Goal: Obtain resource: Download file/media

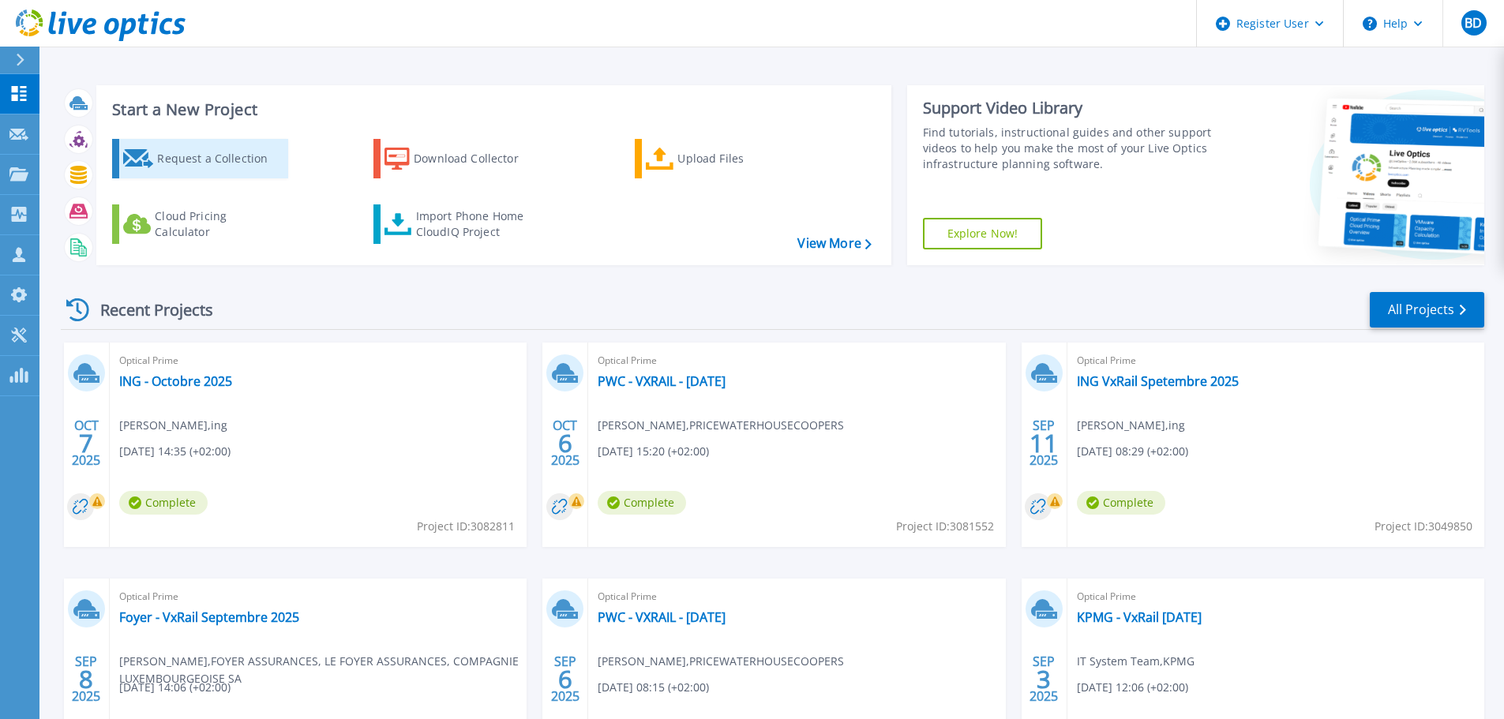
click at [204, 155] on div "Request a Collection" at bounding box center [220, 159] width 126 height 32
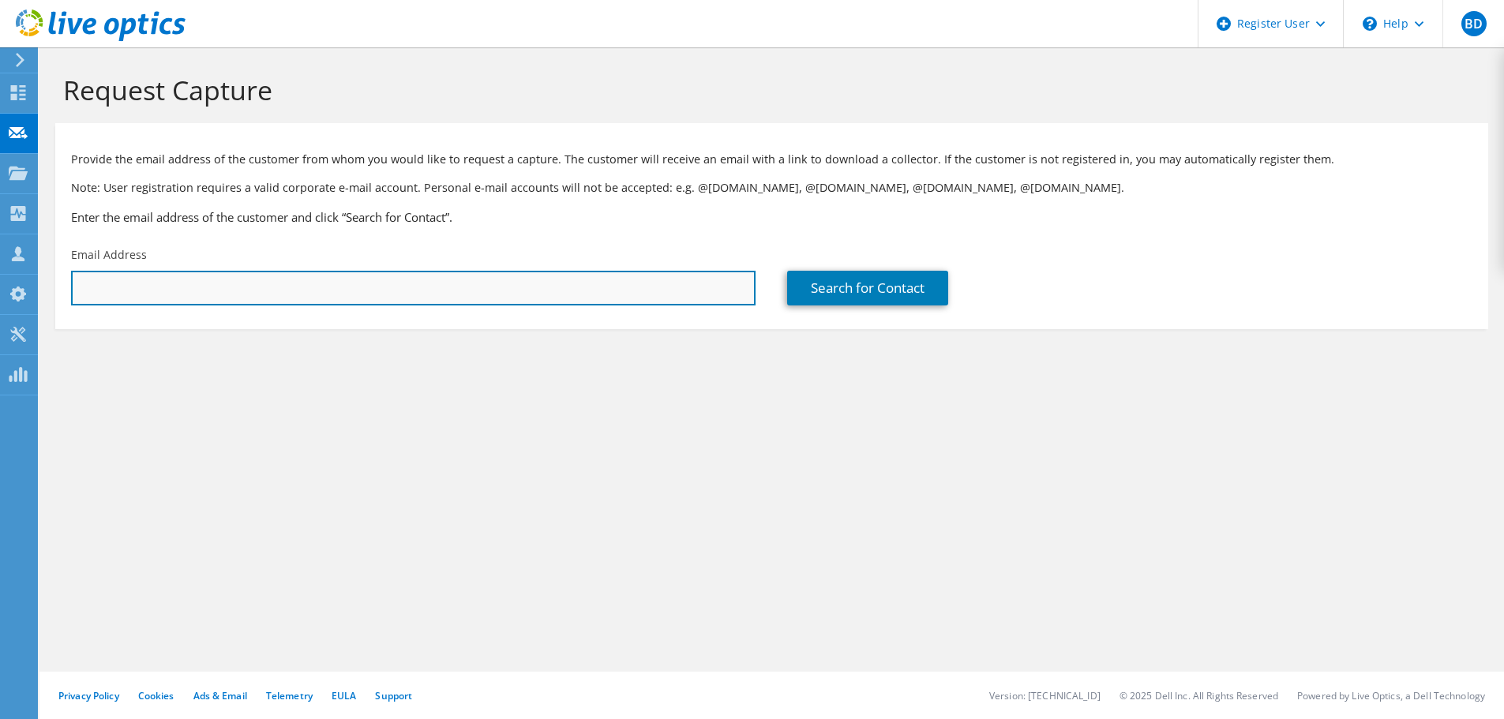
click at [539, 288] on input "text" at bounding box center [413, 288] width 684 height 35
click at [294, 282] on input "text" at bounding box center [413, 288] width 684 height 35
paste input "cyril.adda-benatia@pwc.lu"
type input "cyril.adda-benatia@pwc.lu"
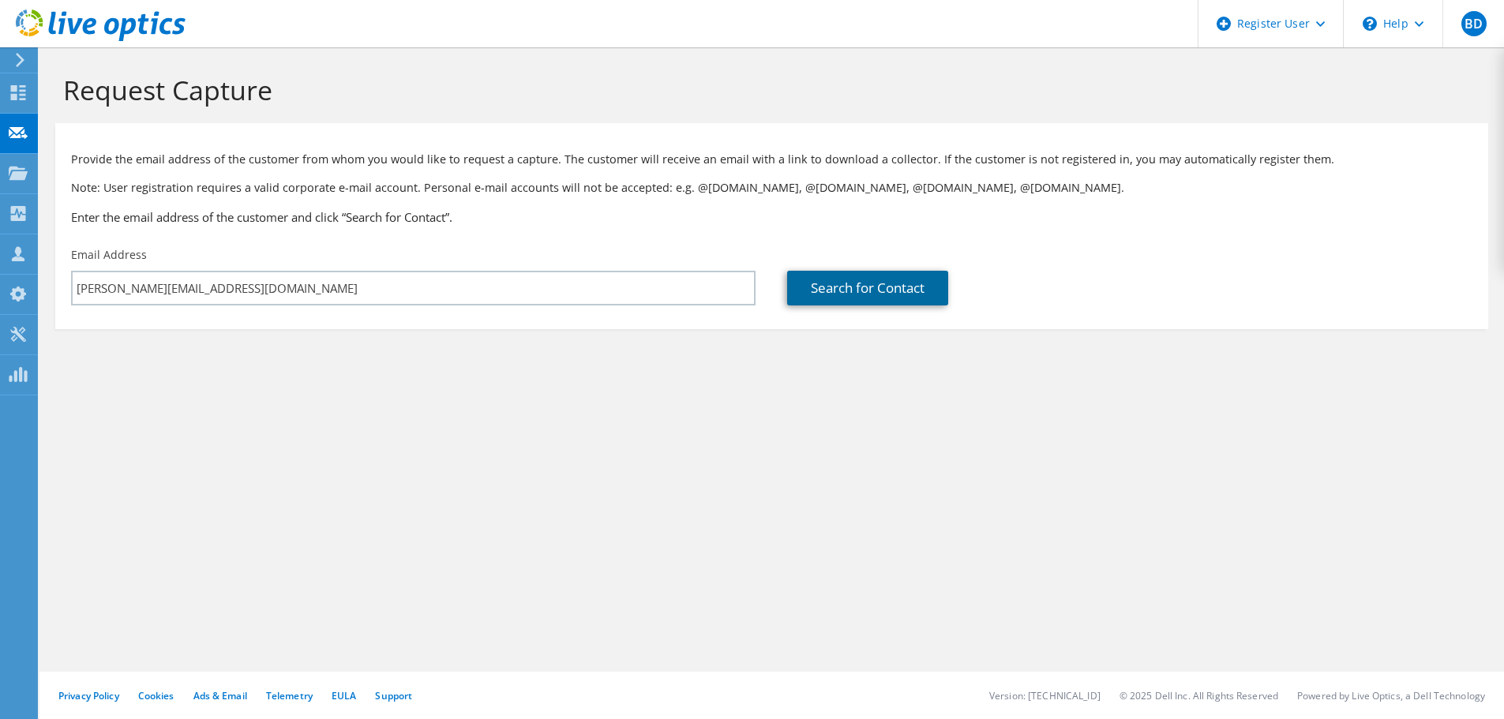
click at [879, 291] on link "Search for Contact" at bounding box center [867, 288] width 161 height 35
type input "PRICEWATERHOUSECOOPERS SARL"
type input "cyril"
type input "adda-benatia"
type input "Luxembourg"
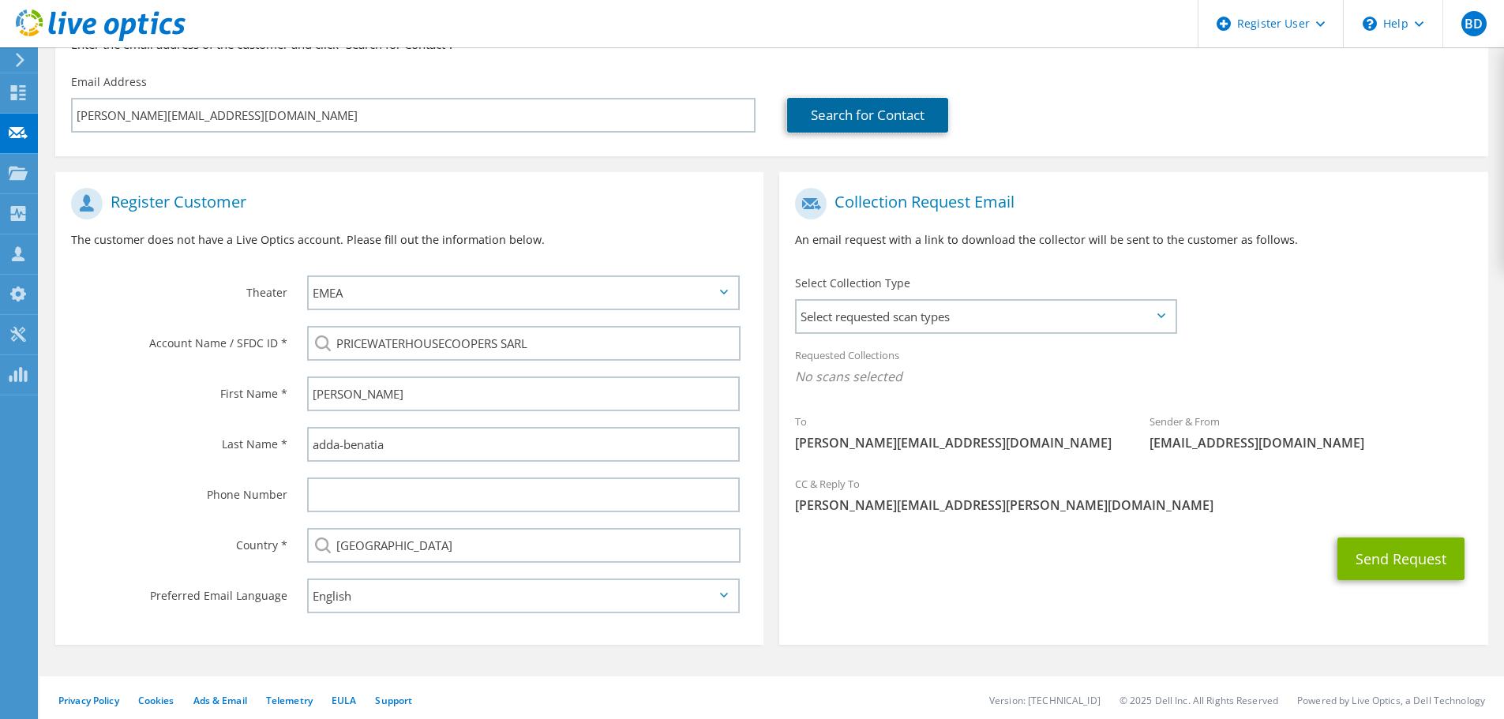
scroll to position [178, 0]
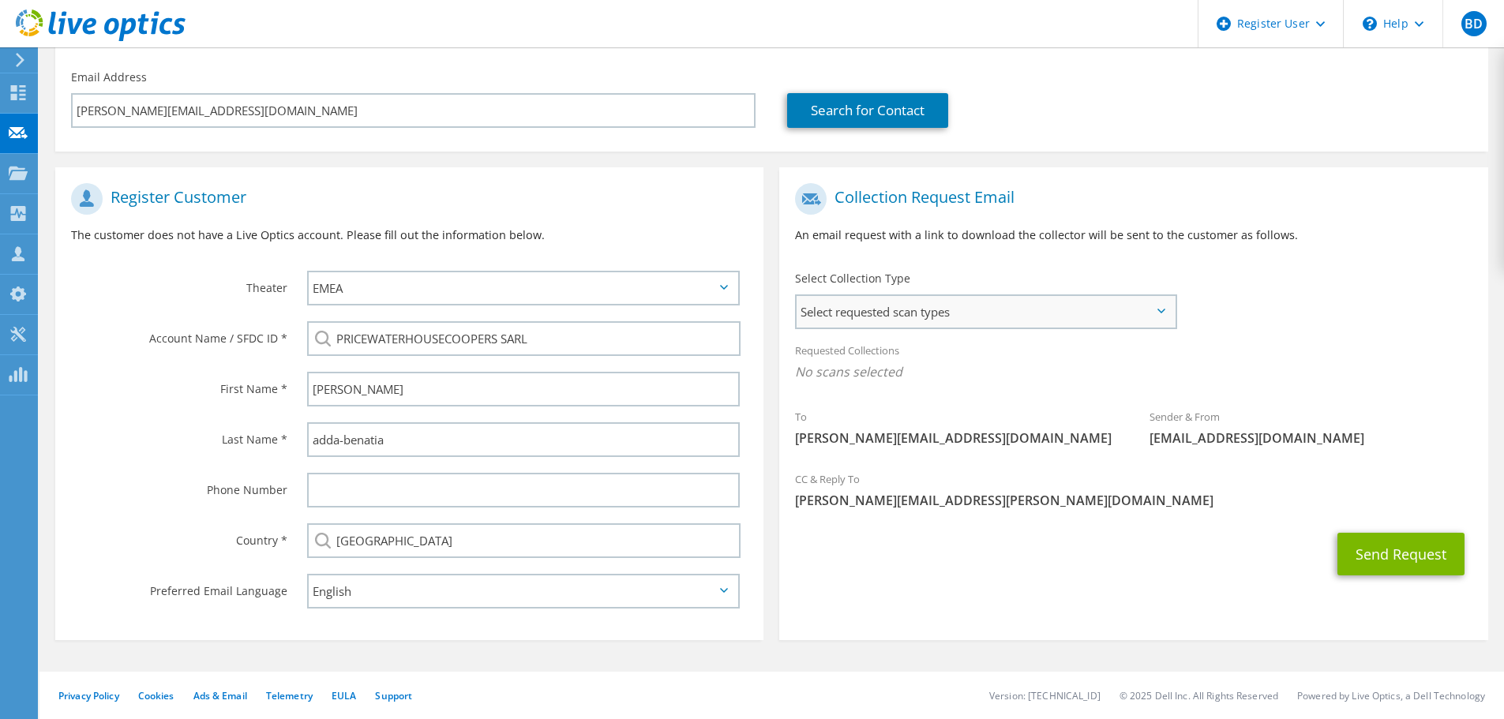
click at [890, 307] on span "Select requested scan types" at bounding box center [986, 312] width 378 height 32
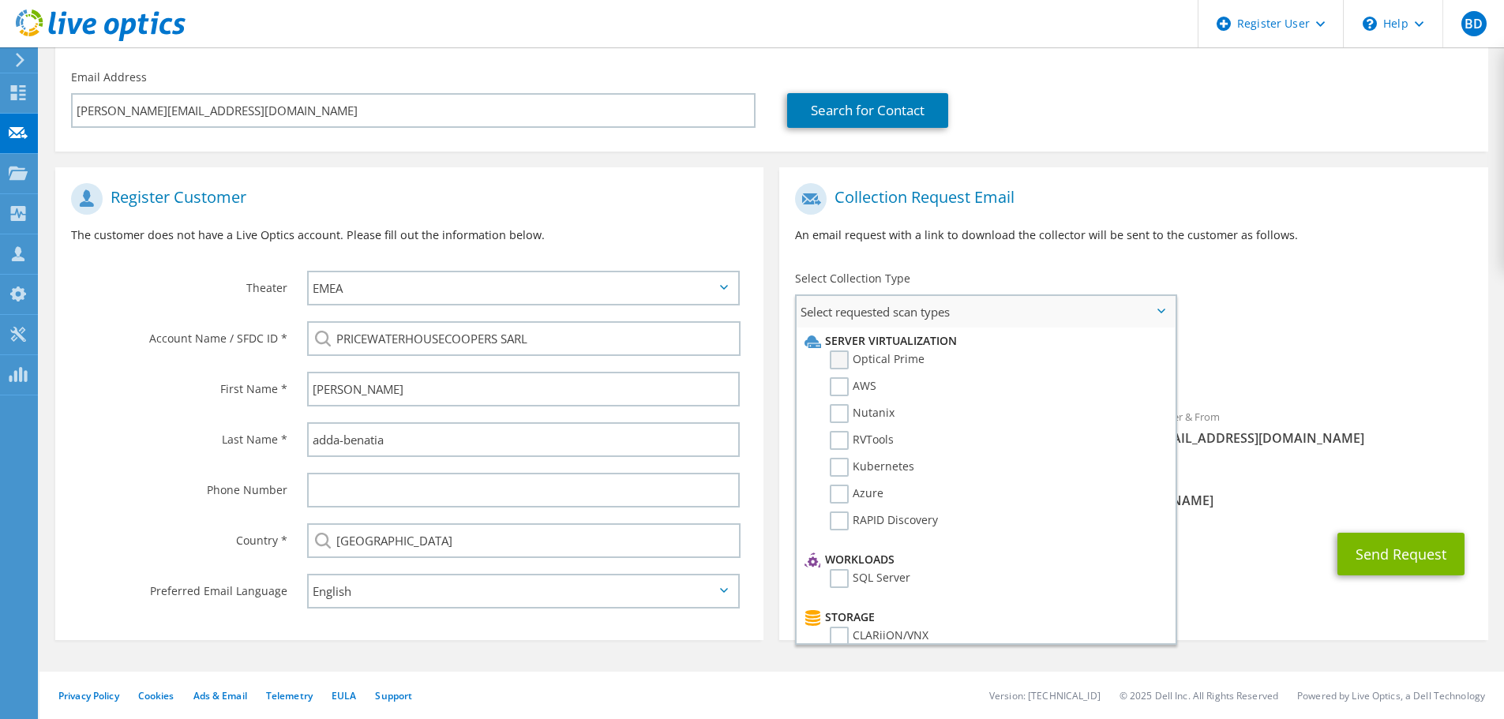
click at [840, 359] on label "Optical Prime" at bounding box center [877, 360] width 95 height 19
click at [0, 0] on input "Optical Prime" at bounding box center [0, 0] width 0 height 0
click at [1384, 347] on div "Requested Collections No scans selected Optical Prime" at bounding box center [1133, 365] width 708 height 63
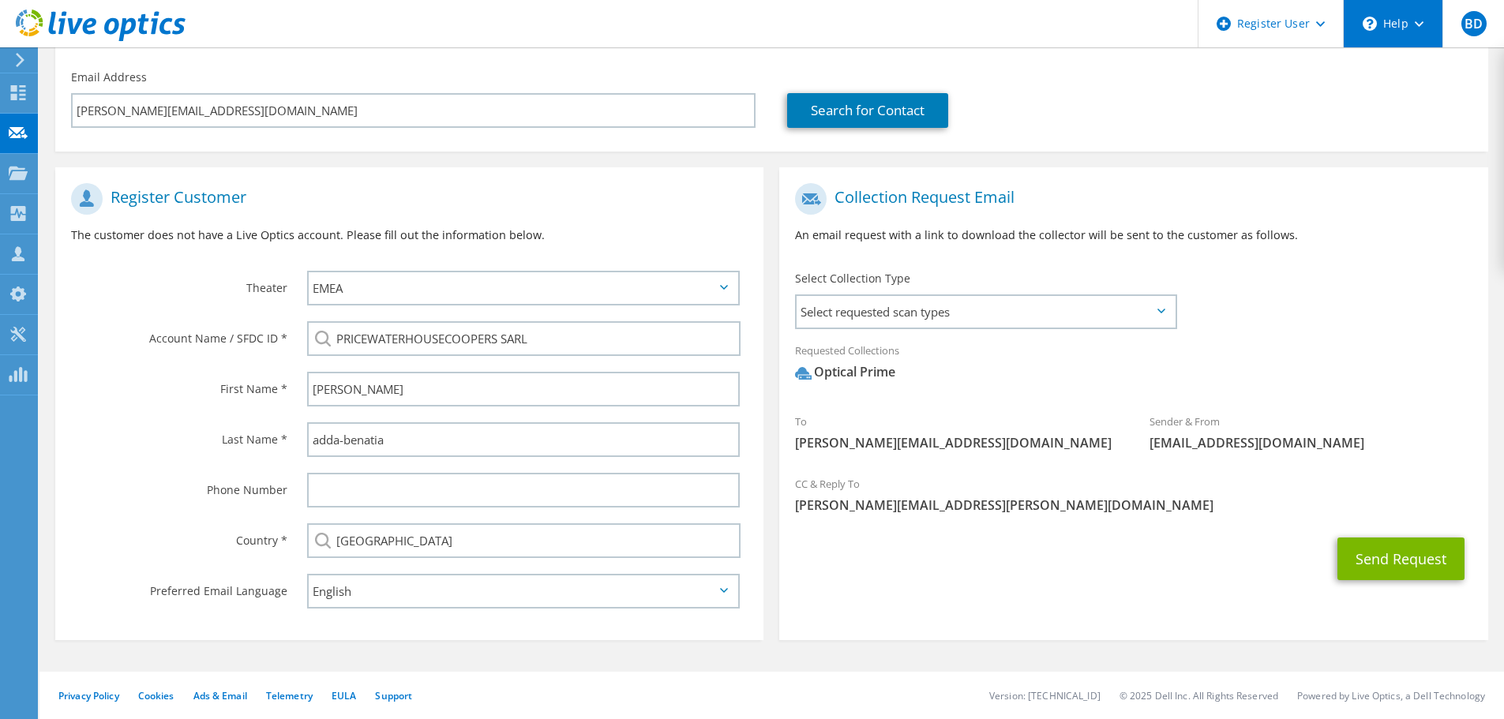
click at [1386, 26] on div "\n Help" at bounding box center [1392, 23] width 99 height 47
drag, startPoint x: 1107, startPoint y: 261, endPoint x: 1094, endPoint y: 258, distance: 12.9
click at [1108, 260] on div "Collection Request Email An email request with a link to download the collector…" at bounding box center [1133, 219] width 708 height 88
click at [31, 25] on icon at bounding box center [101, 25] width 170 height 32
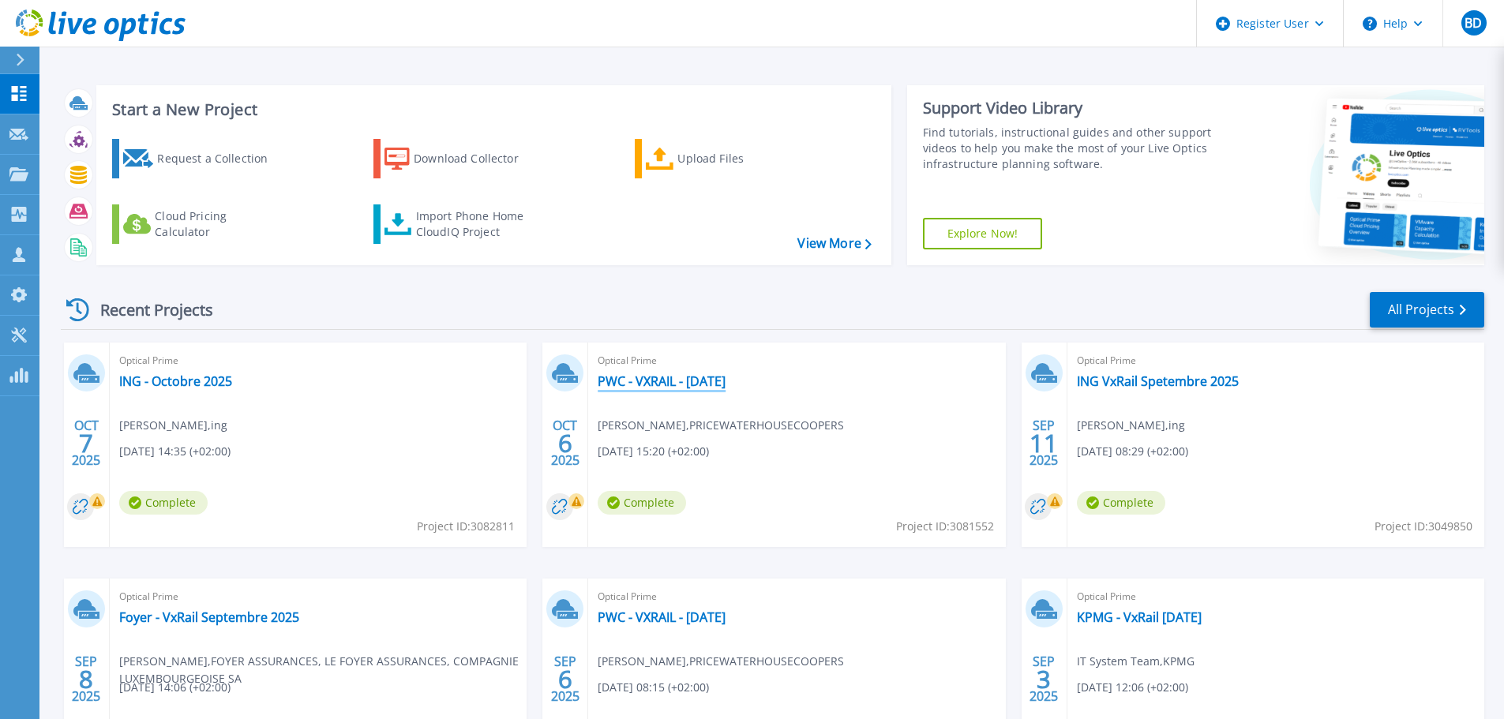
click at [683, 379] on link "PWC - VXRAIL - [DATE]" at bounding box center [662, 381] width 128 height 16
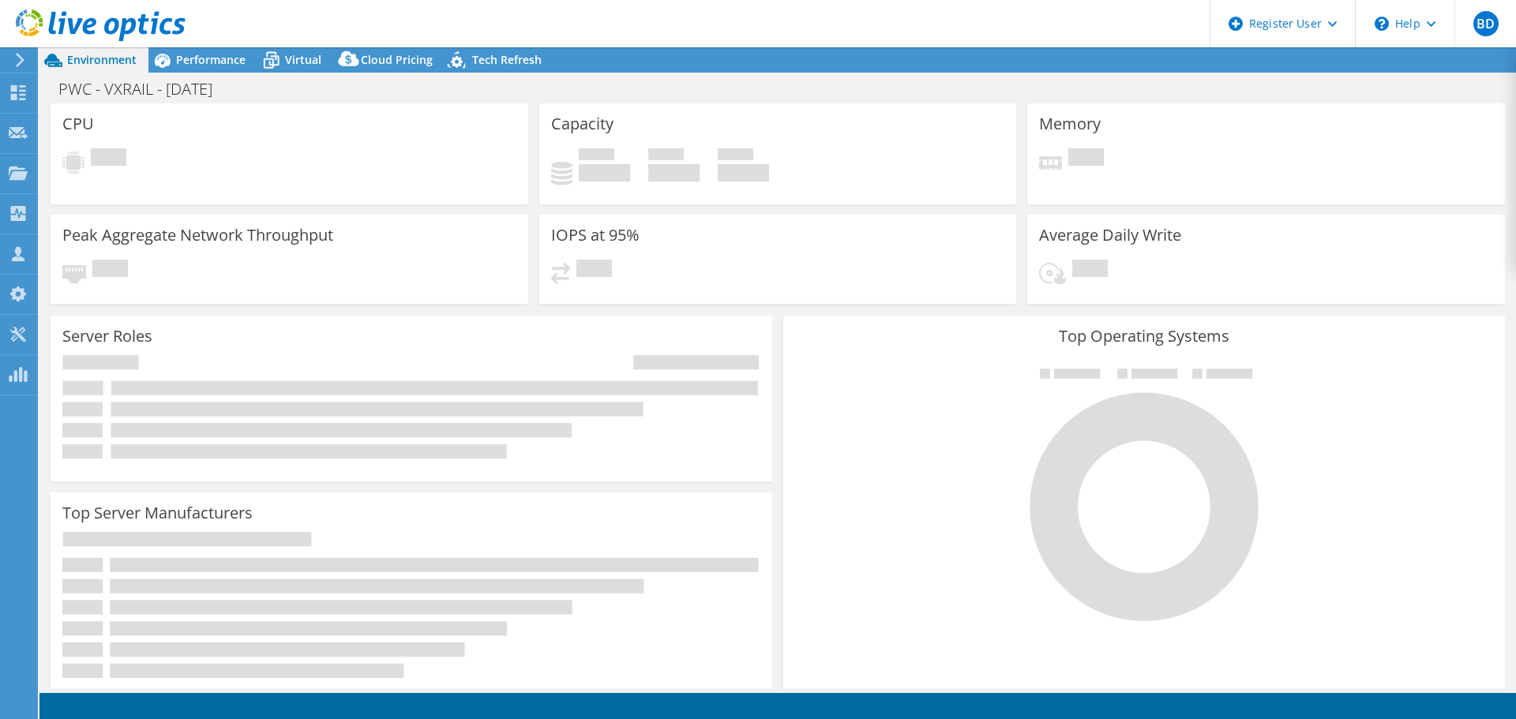
select select "USD"
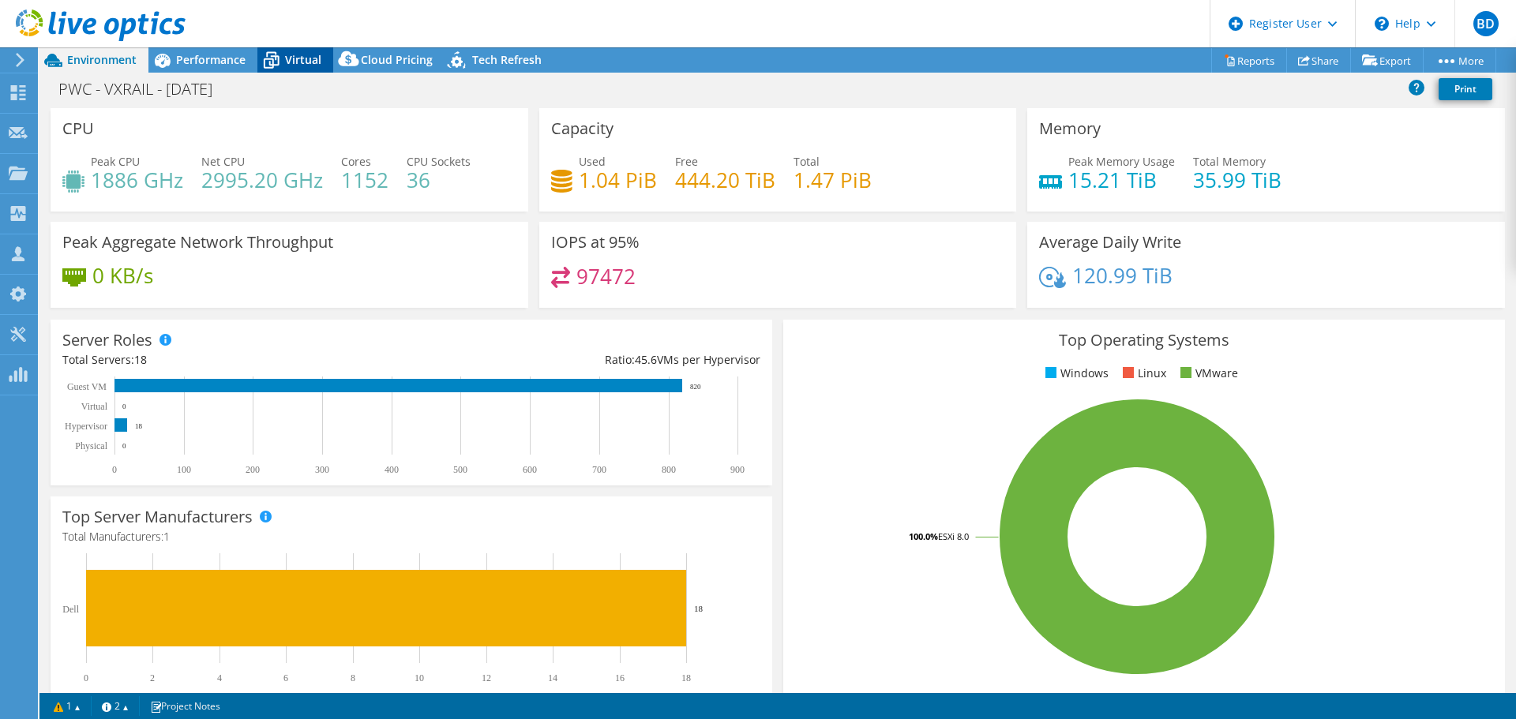
click at [283, 63] on icon at bounding box center [271, 61] width 28 height 28
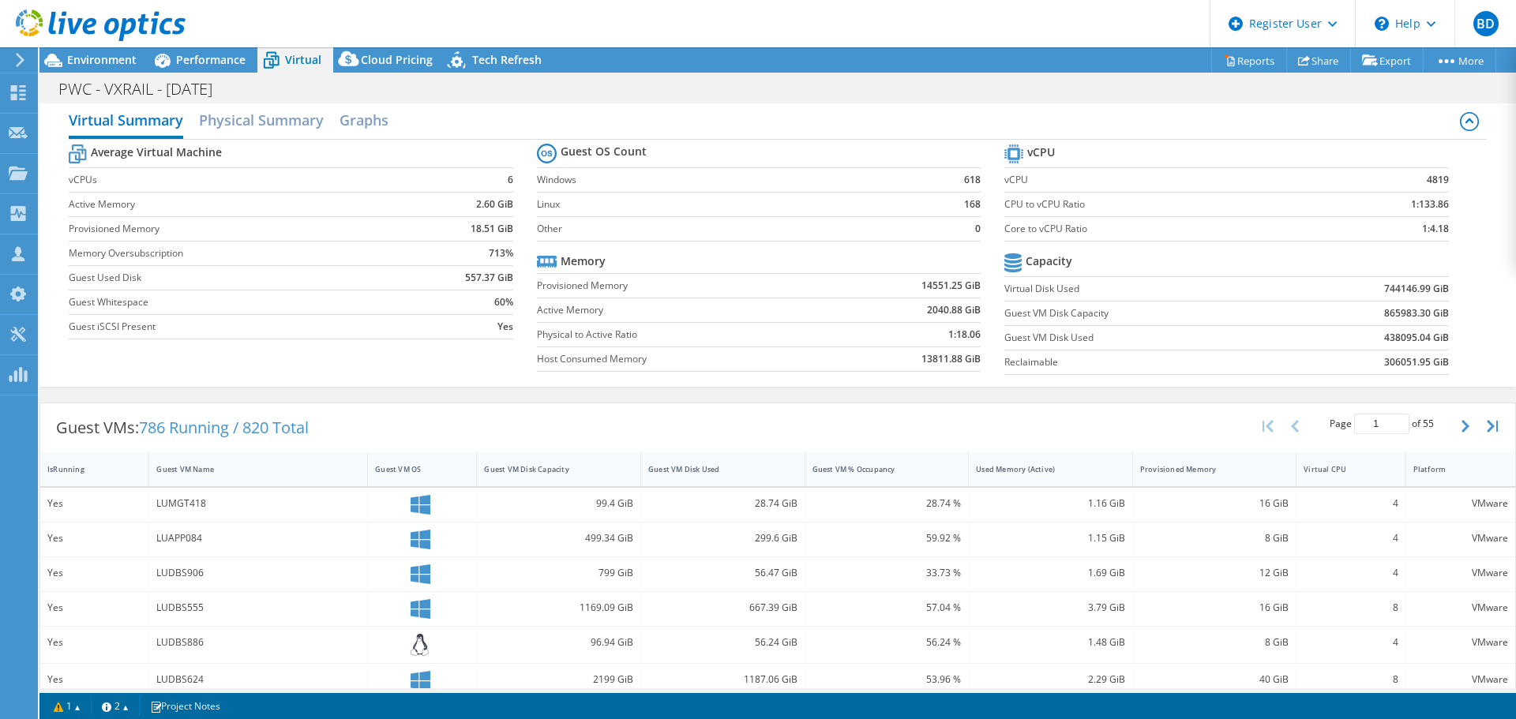
drag, startPoint x: 658, startPoint y: 691, endPoint x: 734, endPoint y: 689, distance: 76.6
click at [735, 689] on div "Project Actions Project Actions Reports Share Export vSAN ReadyNode Sizer" at bounding box center [777, 383] width 1476 height 672
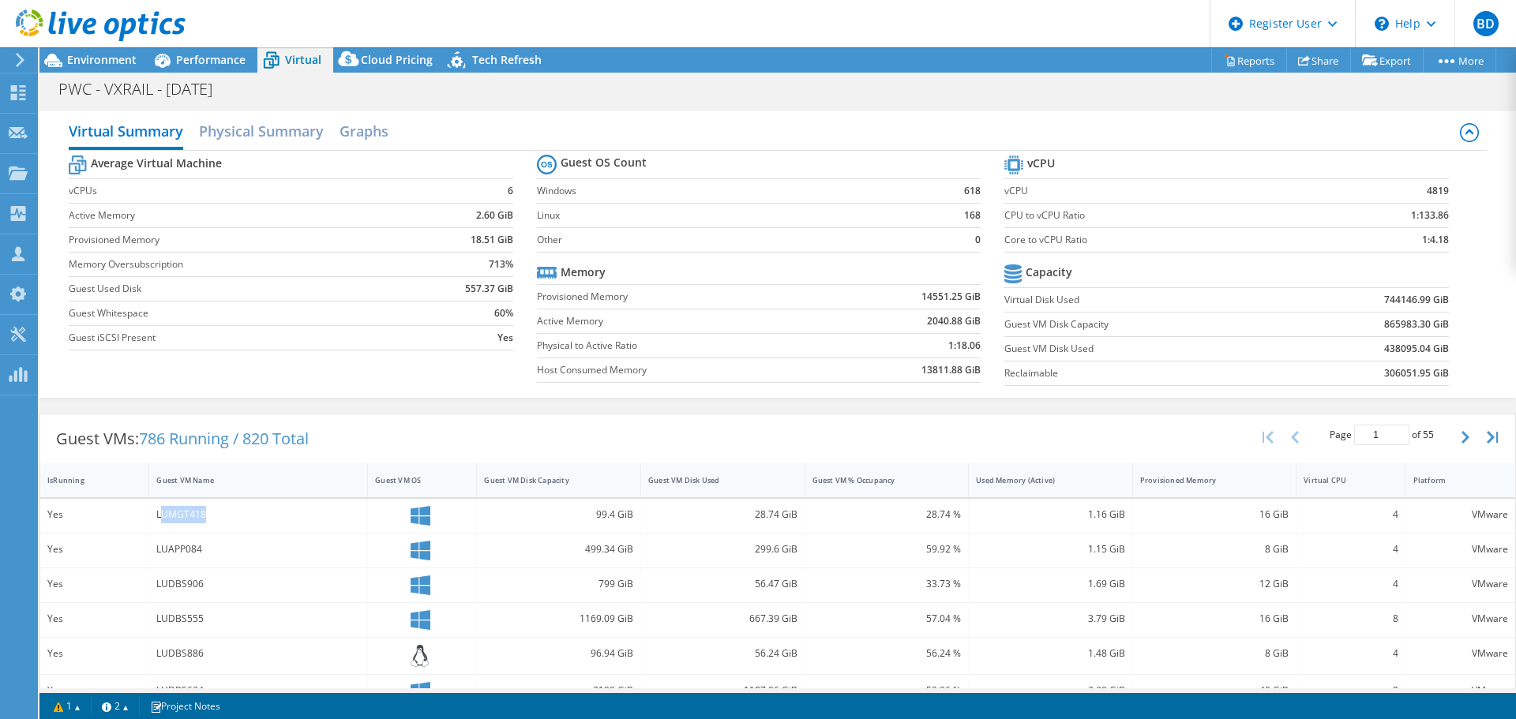
drag, startPoint x: 163, startPoint y: 515, endPoint x: 229, endPoint y: 516, distance: 66.3
click at [229, 516] on div "LUMGT418" at bounding box center [258, 514] width 204 height 17
click at [1251, 62] on link "Reports" at bounding box center [1249, 60] width 76 height 24
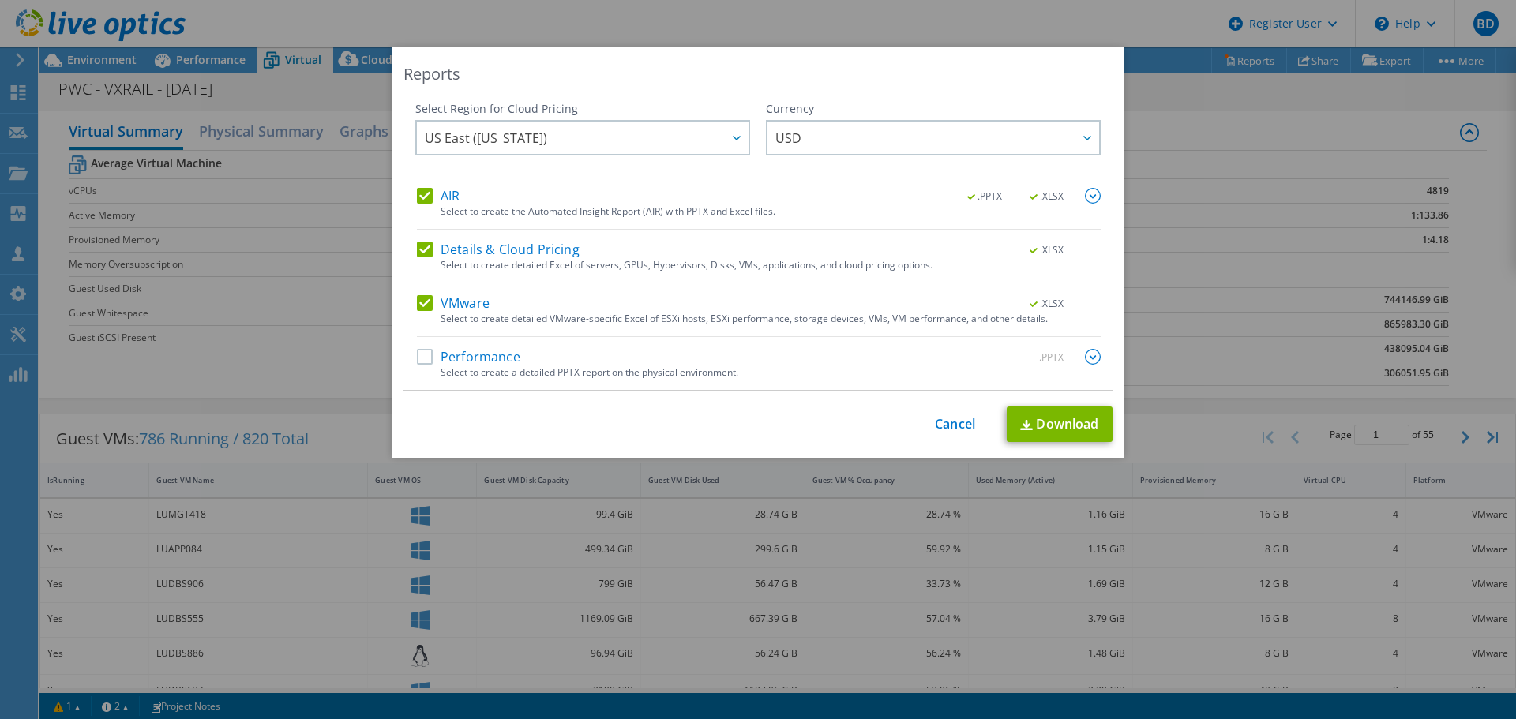
drag, startPoint x: 426, startPoint y: 194, endPoint x: 429, endPoint y: 215, distance: 20.8
click at [427, 197] on label "AIR" at bounding box center [438, 196] width 43 height 16
click at [0, 0] on input "AIR" at bounding box center [0, 0] width 0 height 0
click at [417, 252] on label "Details & Cloud Pricing" at bounding box center [498, 250] width 163 height 16
click at [0, 0] on input "Details & Cloud Pricing" at bounding box center [0, 0] width 0 height 0
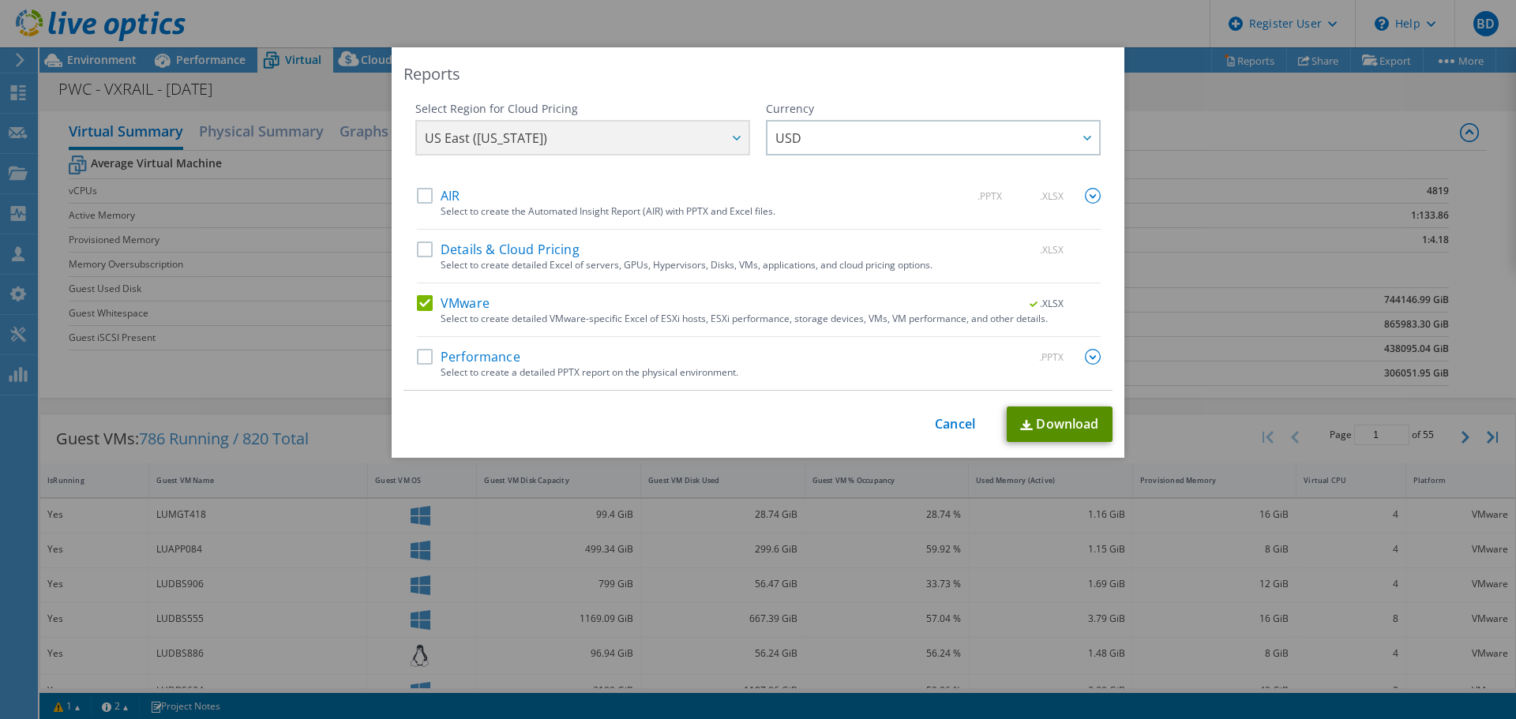
click at [1075, 428] on link "Download" at bounding box center [1060, 425] width 106 height 36
click at [950, 426] on link "Cancel" at bounding box center [955, 424] width 40 height 15
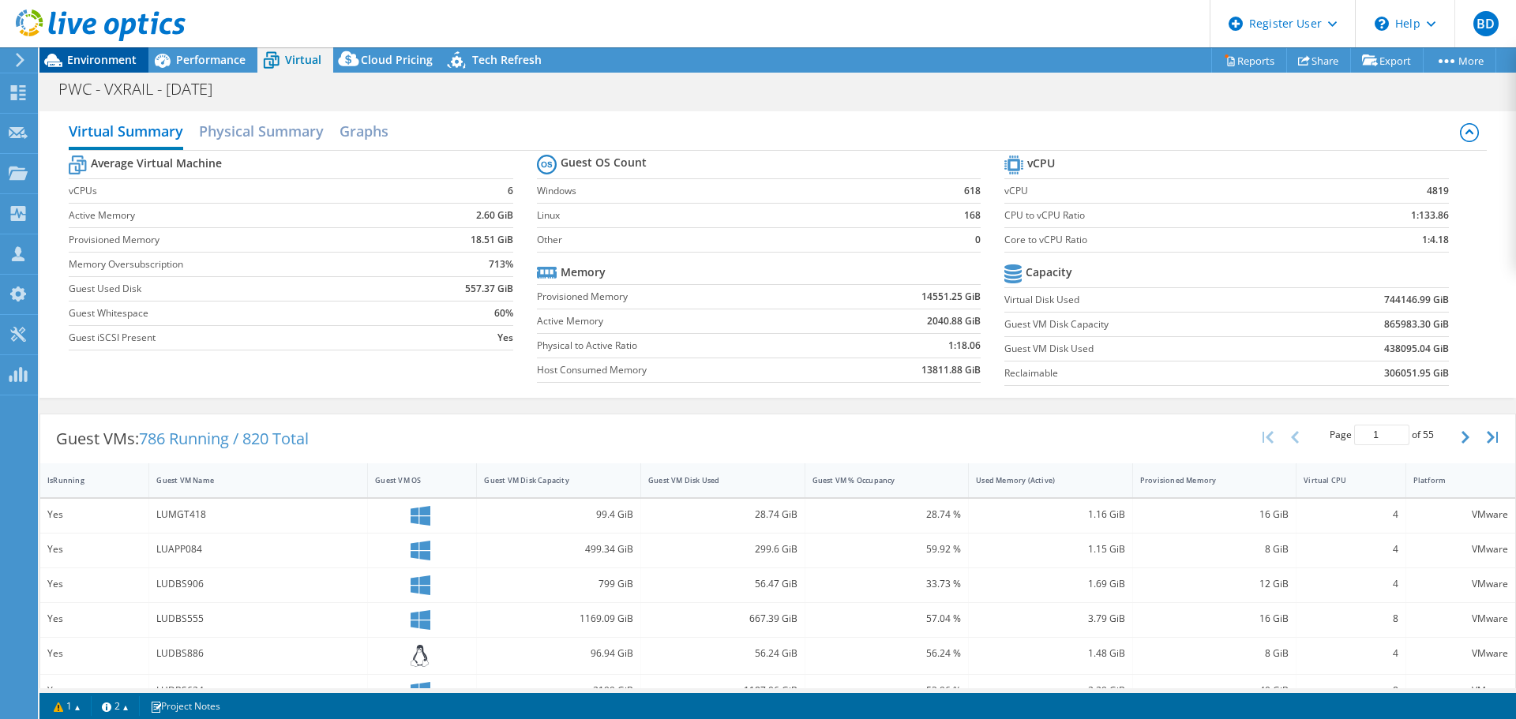
click at [101, 63] on span "Environment" at bounding box center [101, 59] width 69 height 15
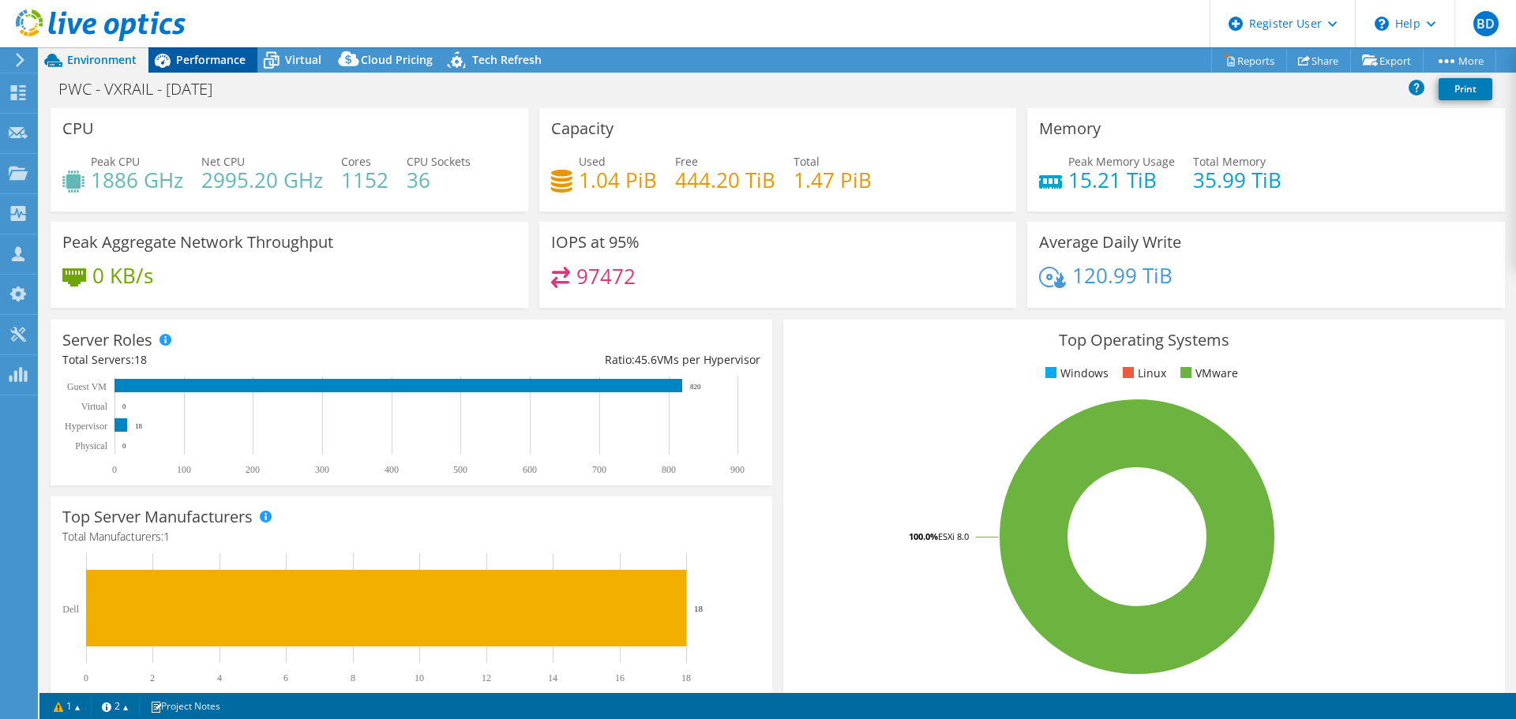
click at [194, 59] on span "Performance" at bounding box center [210, 59] width 69 height 15
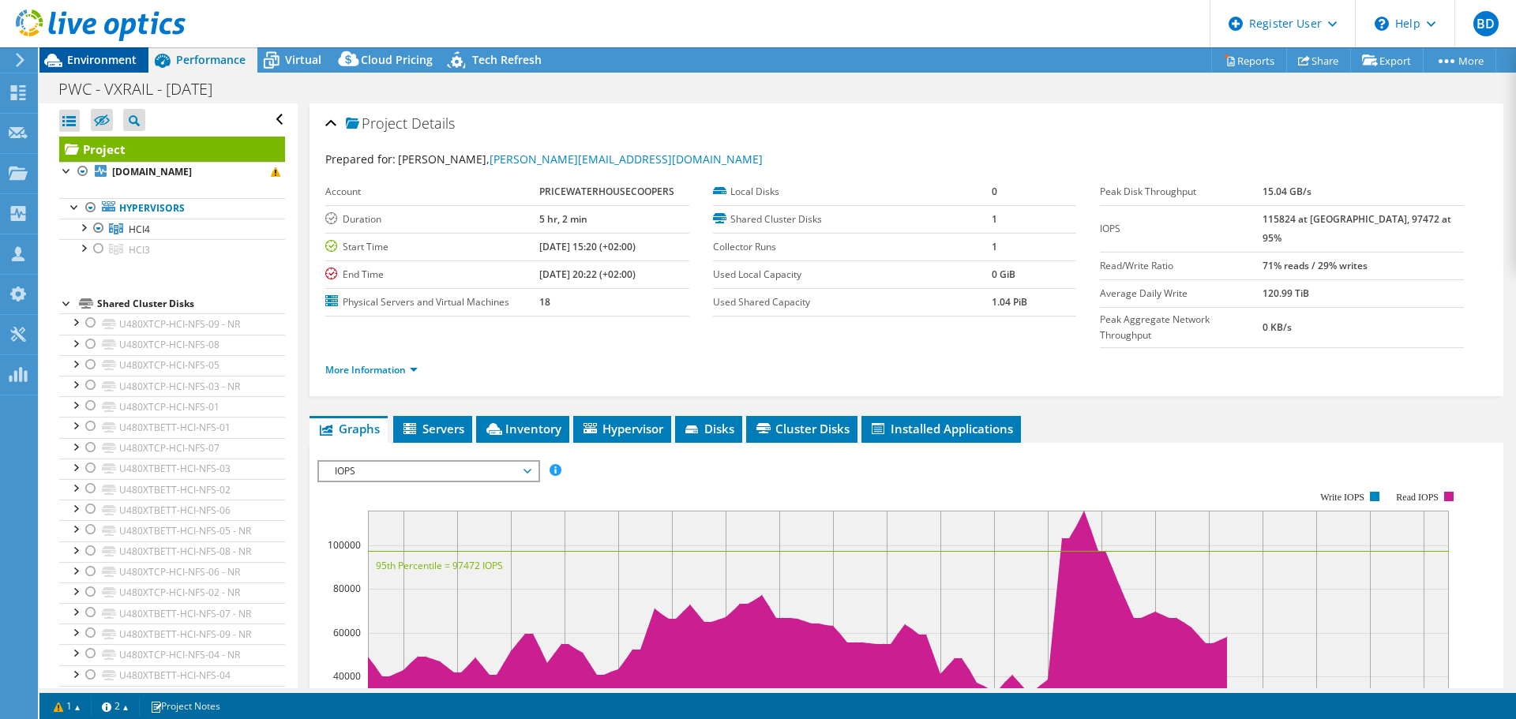
click at [117, 55] on span "Environment" at bounding box center [101, 59] width 69 height 15
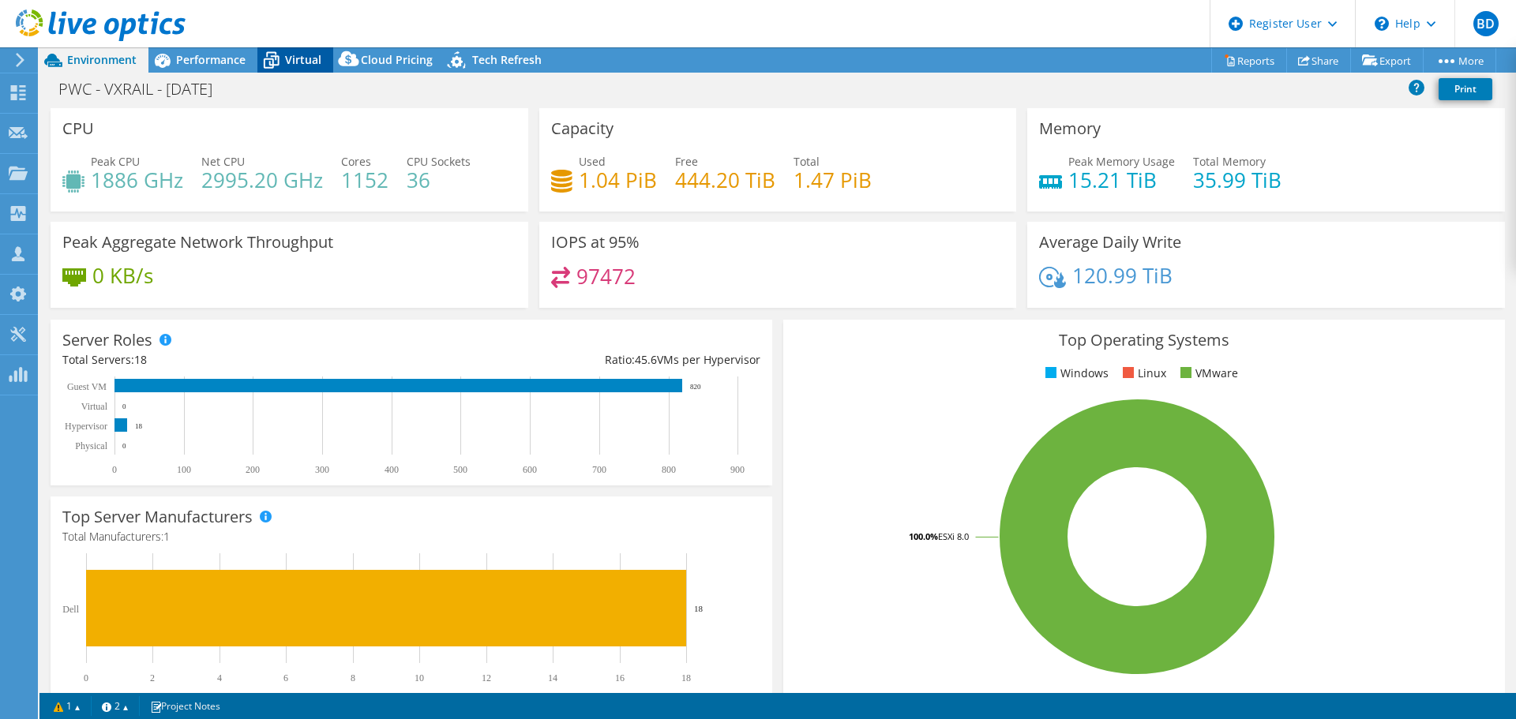
click at [309, 66] on span "Virtual" at bounding box center [303, 59] width 36 height 15
